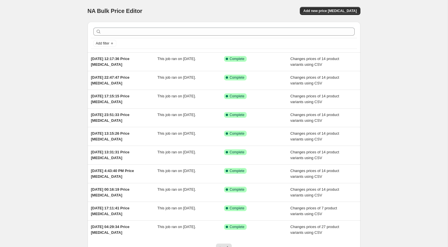
click at [337, 17] on div "NA Bulk Price Editor. This page is ready NA Bulk Price Editor Add new price [ME…" at bounding box center [224, 11] width 273 height 22
click at [338, 10] on span "Add new price [MEDICAL_DATA]" at bounding box center [329, 11] width 53 height 5
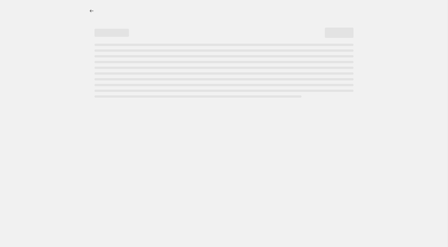
select select "percentage"
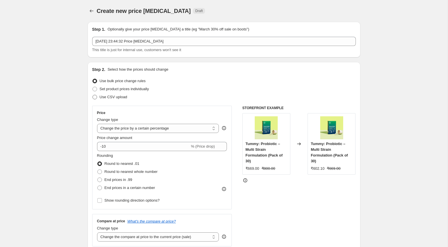
click at [101, 98] on span "Use CSV upload" at bounding box center [114, 97] width 28 height 4
click at [93, 95] on input "Use CSV upload" at bounding box center [93, 95] width 0 height 0
radio input "true"
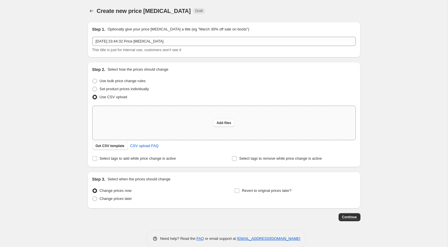
click at [192, 130] on div "Add files" at bounding box center [224, 123] width 263 height 34
type input "C:\fakepath\price update [DATE]csv"
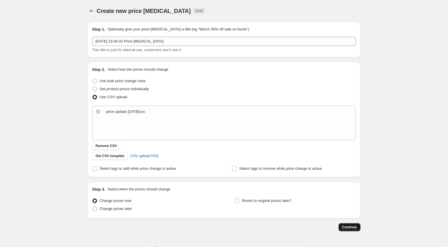
click at [350, 229] on span "Continue" at bounding box center [349, 227] width 15 height 5
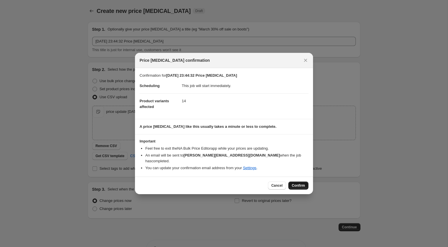
click at [297, 183] on span "Confirm" at bounding box center [298, 185] width 13 height 5
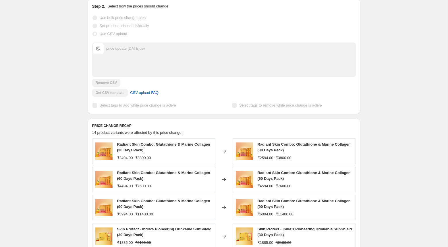
scroll to position [240, 0]
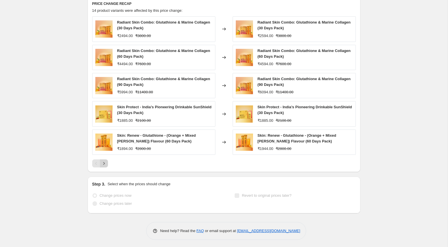
click at [104, 162] on icon "Next" at bounding box center [104, 164] width 6 height 6
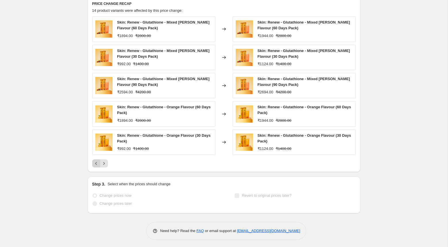
click at [97, 165] on icon "Previous" at bounding box center [96, 164] width 6 height 6
